Goal: Find contact information: Find contact information

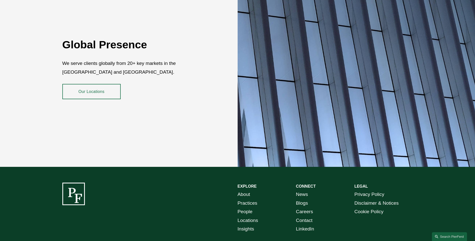
scroll to position [914, 0]
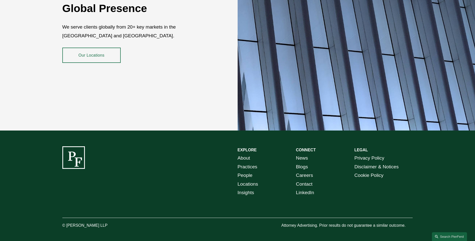
click at [302, 188] on link "LinkedIn" at bounding box center [305, 192] width 18 height 9
click at [306, 180] on link "Contact" at bounding box center [304, 184] width 17 height 9
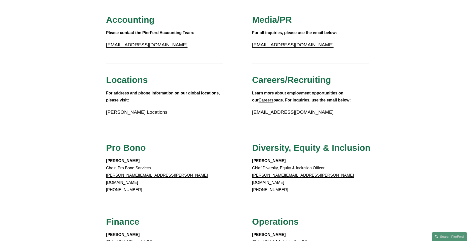
scroll to position [125, 0]
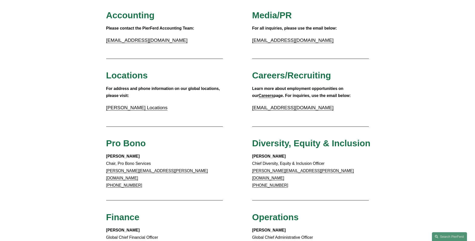
click at [149, 109] on link "Pierson Ferdinand Locations" at bounding box center [136, 107] width 61 height 5
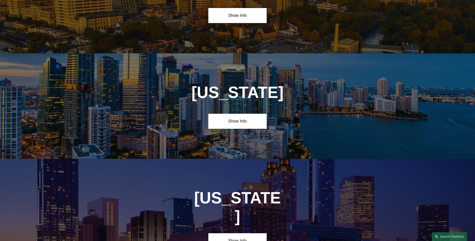
scroll to position [650, 0]
